Goal: Communication & Community: Share content

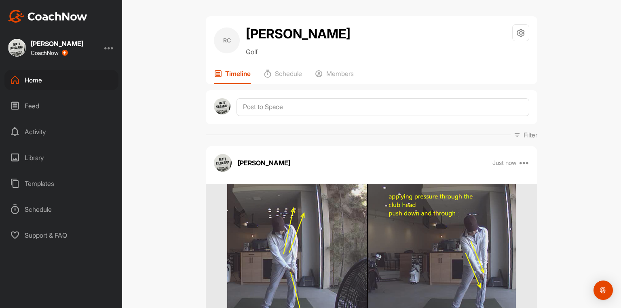
scroll to position [32, 0]
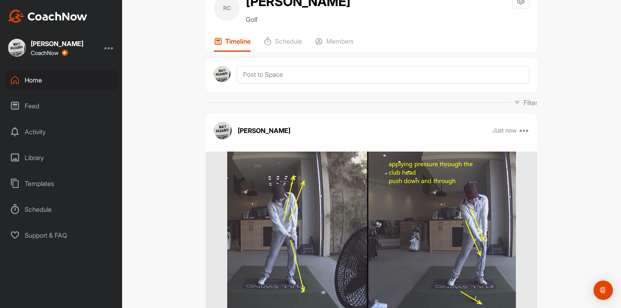
click at [38, 79] on div "Home" at bounding box center [61, 80] width 114 height 20
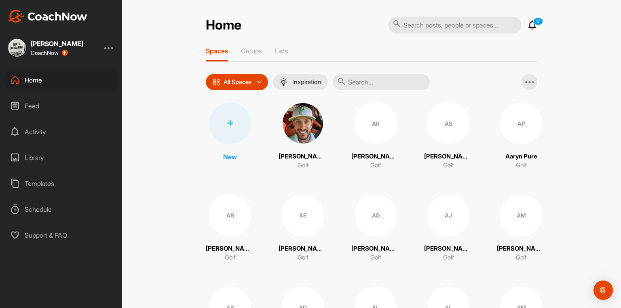
click at [358, 90] on input "text" at bounding box center [381, 82] width 97 height 16
click at [367, 89] on input "text" at bounding box center [381, 82] width 97 height 16
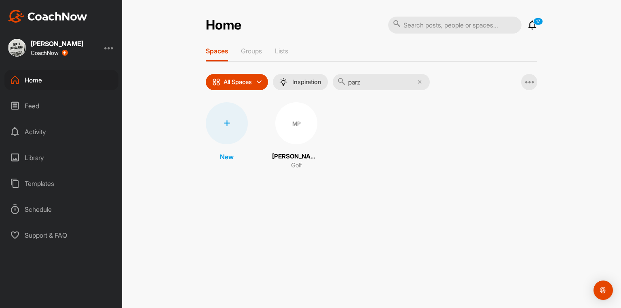
type input "parz"
click at [300, 131] on div "MP" at bounding box center [296, 123] width 42 height 42
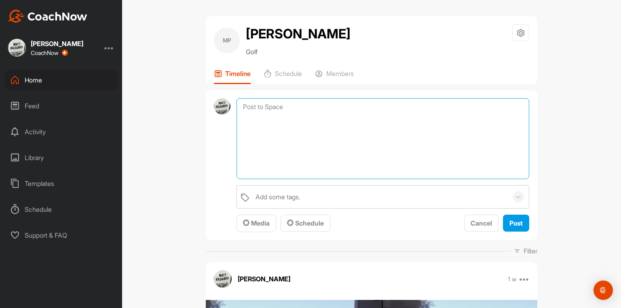
click at [341, 108] on textarea at bounding box center [382, 138] width 293 height 81
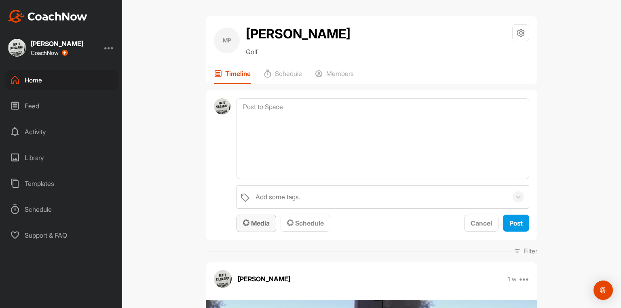
click at [262, 226] on span "Media" at bounding box center [256, 223] width 27 height 8
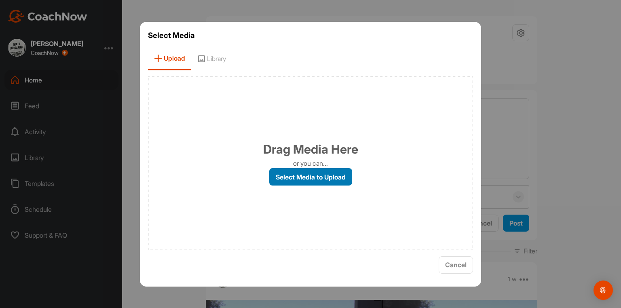
click at [308, 179] on label "Select Media to Upload" at bounding box center [310, 176] width 83 height 17
click at [0, 0] on input "Select Media to Upload" at bounding box center [0, 0] width 0 height 0
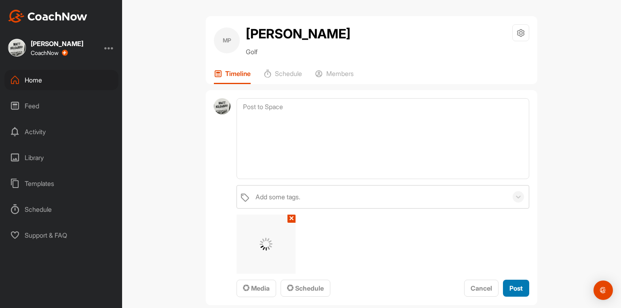
click at [514, 292] on span "Post" at bounding box center [515, 288] width 13 height 8
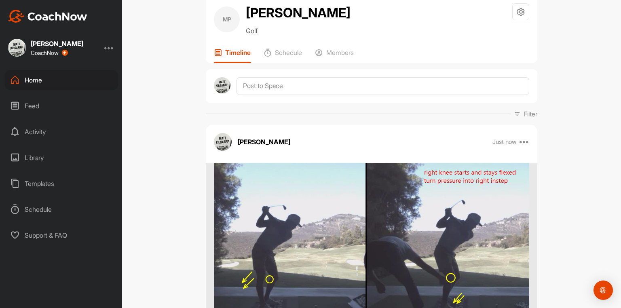
scroll to position [32, 0]
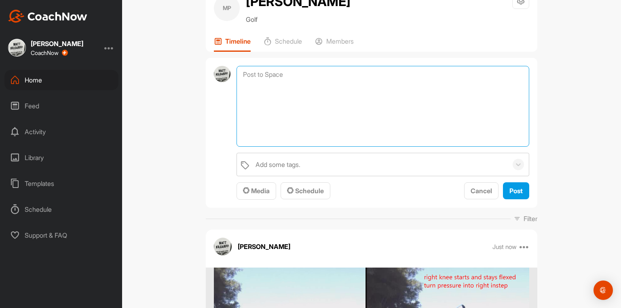
click at [323, 78] on textarea at bounding box center [382, 106] width 293 height 81
drag, startPoint x: 318, startPoint y: 83, endPoint x: 322, endPoint y: 80, distance: 4.6
click at [319, 83] on textarea "process process process" at bounding box center [382, 106] width 293 height 81
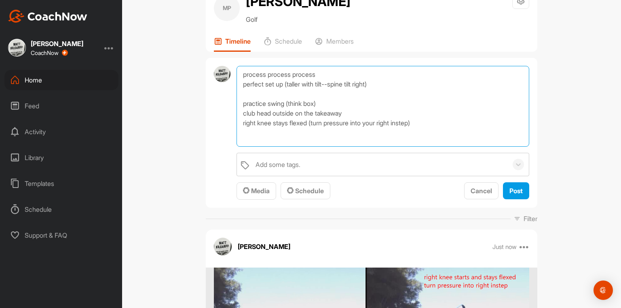
click at [423, 128] on textarea "process process process perfect set up (taller with tilt--spine tilt right) pra…" at bounding box center [382, 106] width 293 height 81
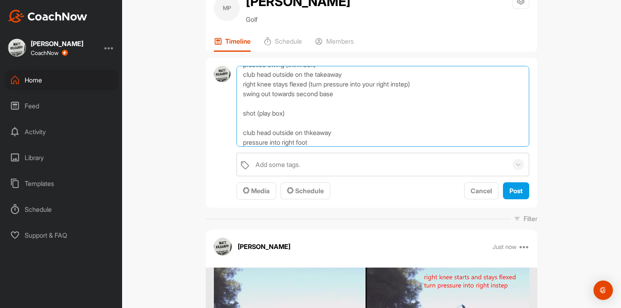
scroll to position [48, 0]
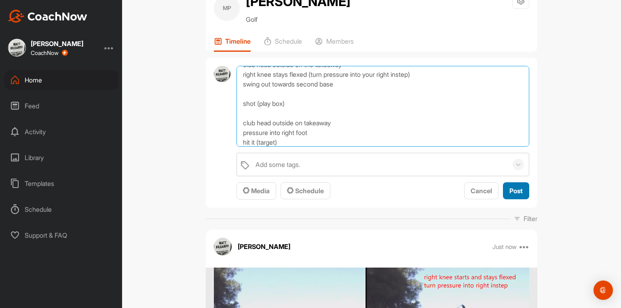
type textarea "process process process perfect set up (taller with tilt--spine tilt right) pra…"
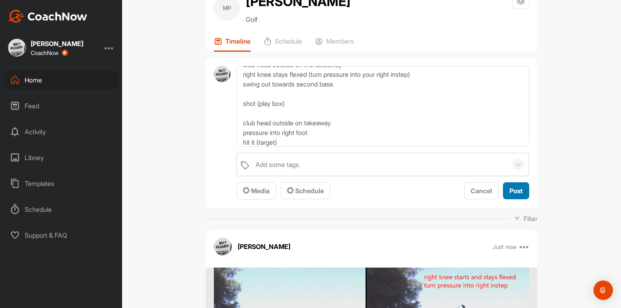
click at [511, 195] on span "Post" at bounding box center [515, 191] width 13 height 8
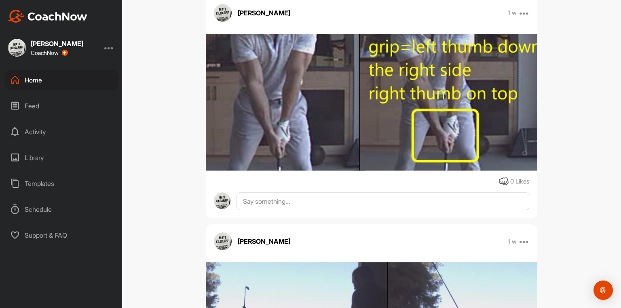
scroll to position [808, 0]
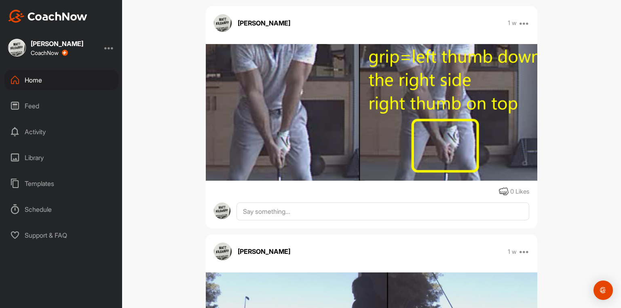
click at [332, 130] on img at bounding box center [371, 112] width 331 height 137
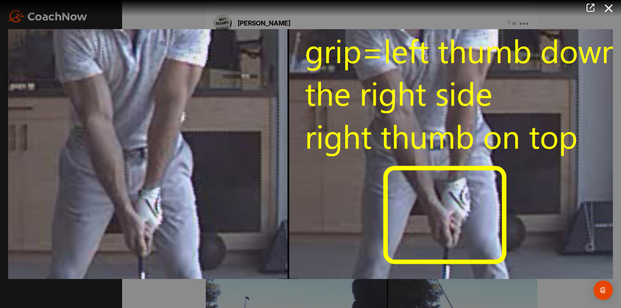
click at [140, 20] on div at bounding box center [310, 154] width 621 height 308
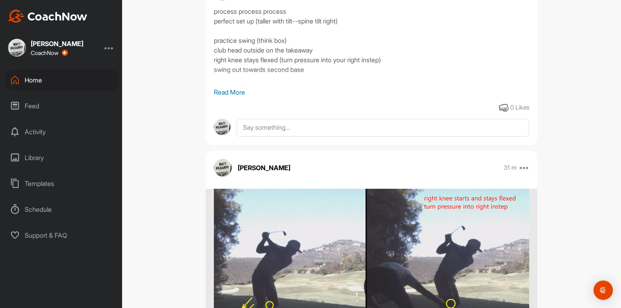
scroll to position [0, 0]
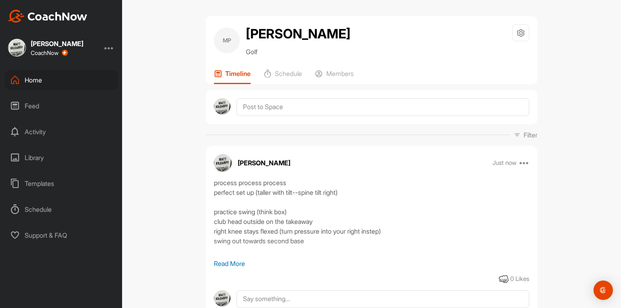
click at [238, 267] on p "Read More" at bounding box center [371, 264] width 315 height 10
click at [524, 166] on icon at bounding box center [524, 163] width 10 height 10
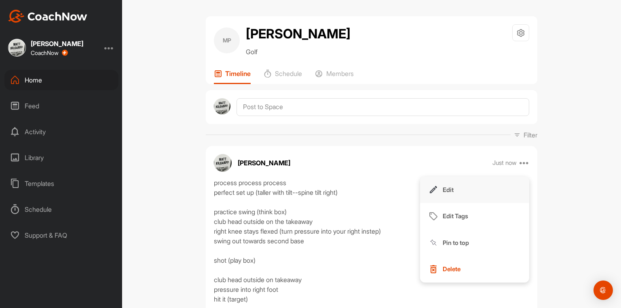
click at [448, 193] on p "Edit" at bounding box center [447, 189] width 11 height 8
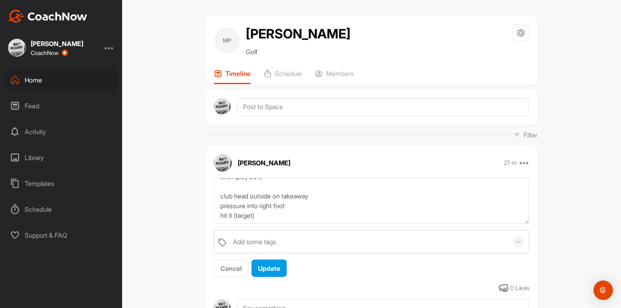
scroll to position [97, 0]
click at [263, 211] on textarea "process process process perfect set up (taller with tilt--spine tilt right) pra…" at bounding box center [371, 201] width 315 height 46
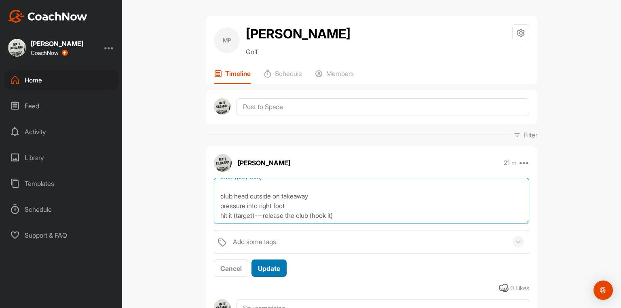
type textarea "process process process perfect set up (taller with tilt--spine tilt right) pra…"
drag, startPoint x: 278, startPoint y: 278, endPoint x: 269, endPoint y: 277, distance: 9.4
click at [276, 276] on button "Update" at bounding box center [268, 267] width 35 height 17
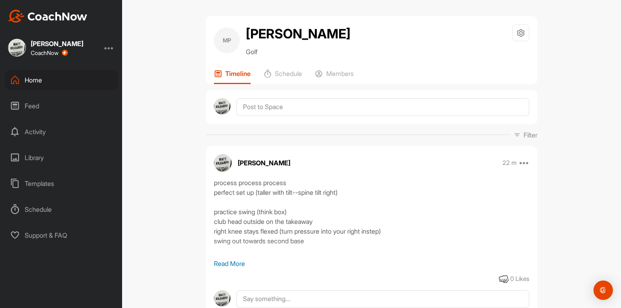
click at [35, 80] on div "Home" at bounding box center [61, 80] width 114 height 20
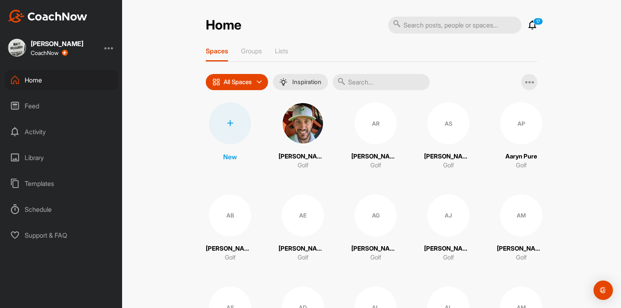
click at [366, 88] on input "text" at bounding box center [381, 82] width 97 height 16
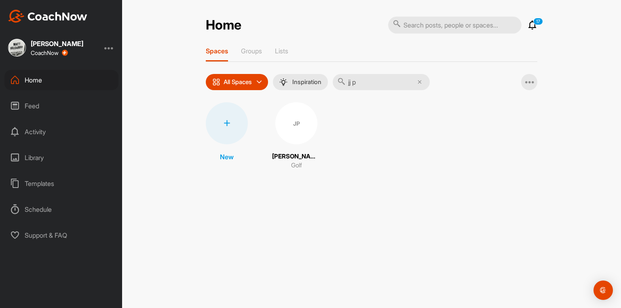
type input "jj p"
click at [307, 128] on div "JP" at bounding box center [296, 123] width 42 height 42
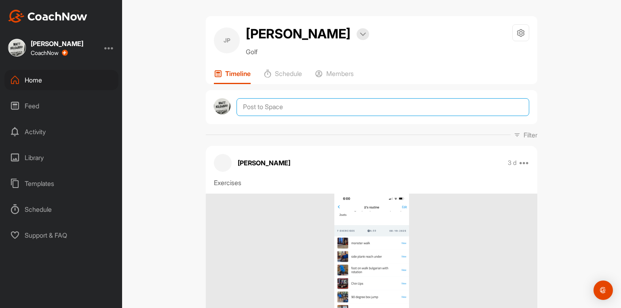
click at [358, 115] on textarea at bounding box center [382, 107] width 293 height 18
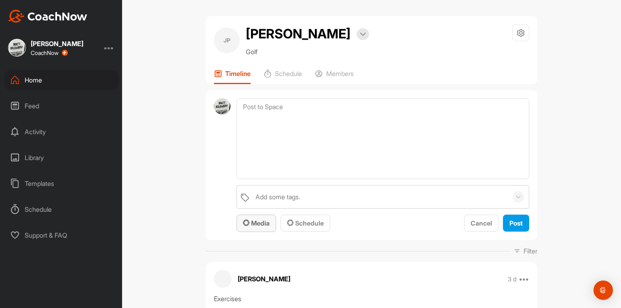
click at [252, 227] on span "Media" at bounding box center [256, 223] width 27 height 8
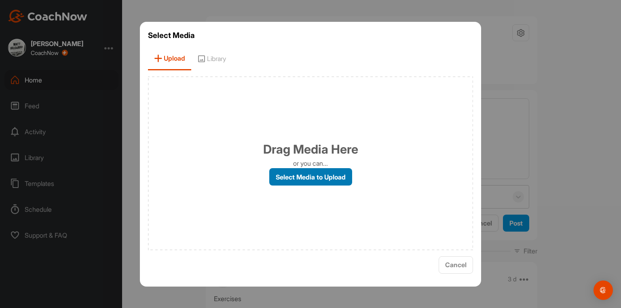
click at [303, 176] on label "Select Media to Upload" at bounding box center [310, 176] width 83 height 17
click at [316, 180] on label "Select Media to Upload" at bounding box center [310, 176] width 83 height 17
click at [0, 0] on input "Select Media to Upload" at bounding box center [0, 0] width 0 height 0
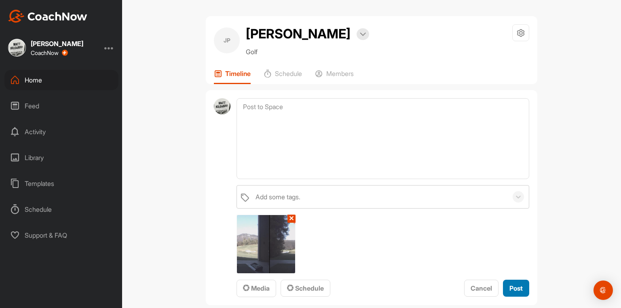
drag, startPoint x: 511, startPoint y: 293, endPoint x: 513, endPoint y: 288, distance: 6.2
click at [512, 289] on div "Post" at bounding box center [515, 288] width 13 height 10
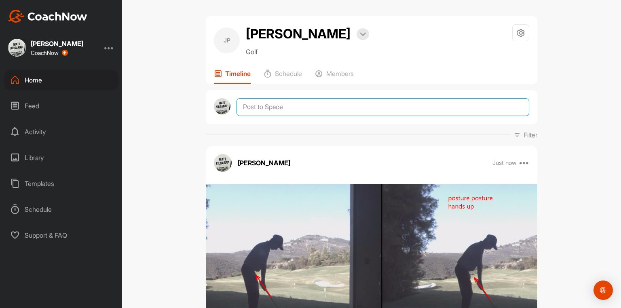
drag, startPoint x: 322, startPoint y: 115, endPoint x: 308, endPoint y: 124, distance: 16.7
click at [318, 116] on textarea at bounding box center [382, 107] width 293 height 18
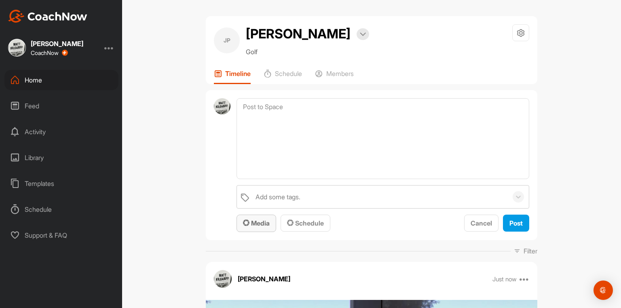
drag, startPoint x: 262, startPoint y: 229, endPoint x: 265, endPoint y: 225, distance: 4.9
click at [265, 225] on span "Media" at bounding box center [256, 223] width 27 height 8
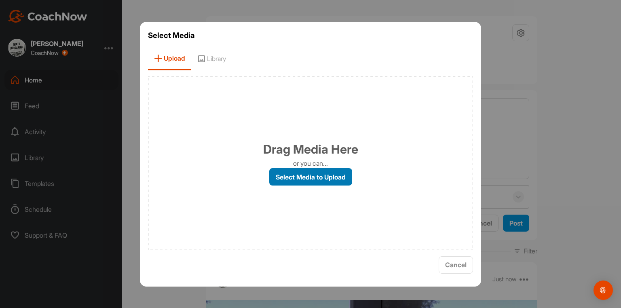
click at [307, 177] on label "Select Media to Upload" at bounding box center [310, 176] width 83 height 17
click at [0, 0] on input "Select Media to Upload" at bounding box center [0, 0] width 0 height 0
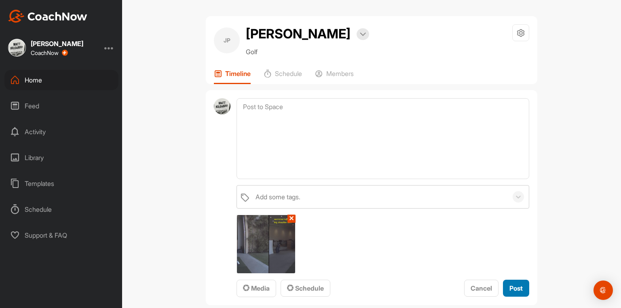
click at [511, 292] on span "Post" at bounding box center [515, 288] width 13 height 8
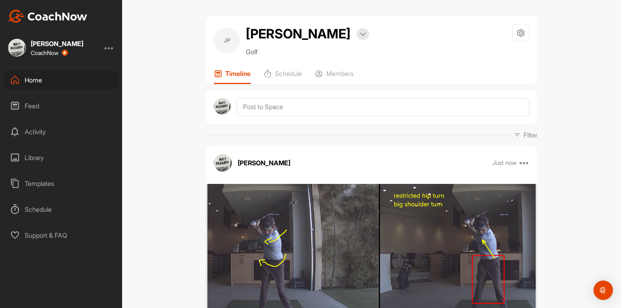
click at [40, 79] on div "Home" at bounding box center [61, 80] width 114 height 20
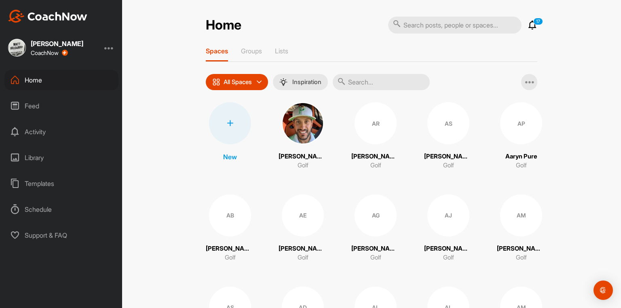
click at [355, 89] on input "text" at bounding box center [381, 82] width 97 height 16
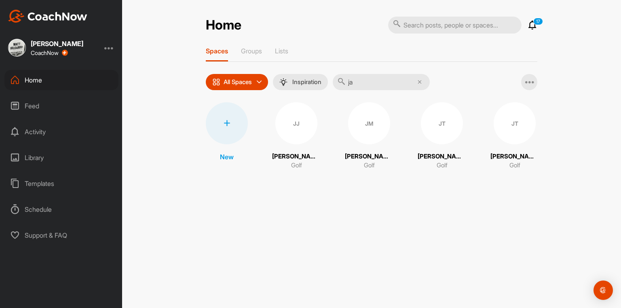
type input "j"
type input "jj"
click at [291, 135] on div "JP" at bounding box center [296, 123] width 42 height 42
